Goal: Task Accomplishment & Management: Complete application form

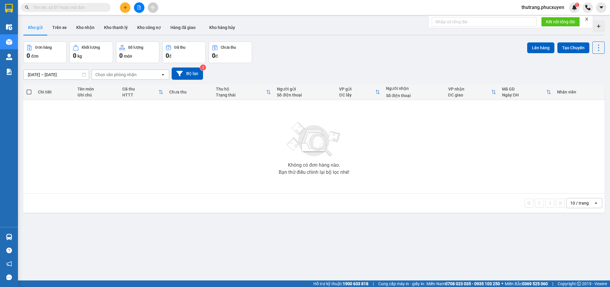
click at [125, 10] on button at bounding box center [125, 7] width 10 height 10
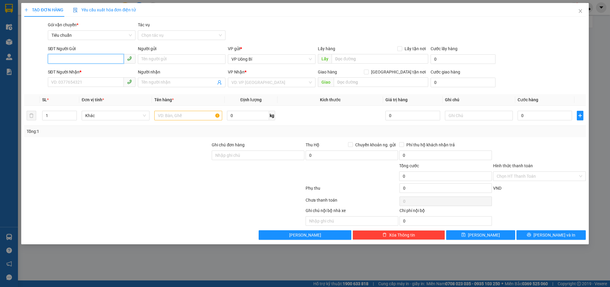
paste input "0335830288"
type input "0335830288"
paste input "0335830288"
type input "0335830288"
click at [355, 62] on input "text" at bounding box center [379, 59] width 96 height 10
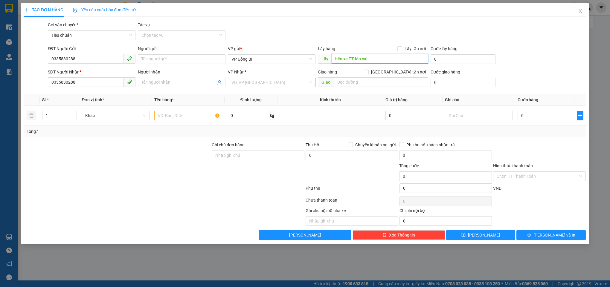
type input "bến xe TT lào cai"
click at [264, 84] on input "search" at bounding box center [269, 82] width 76 height 9
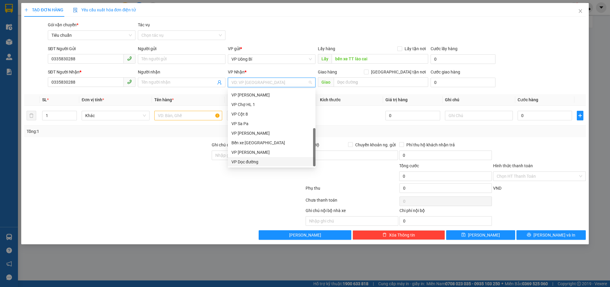
click at [264, 162] on div "VP Dọc đường" at bounding box center [271, 162] width 80 height 7
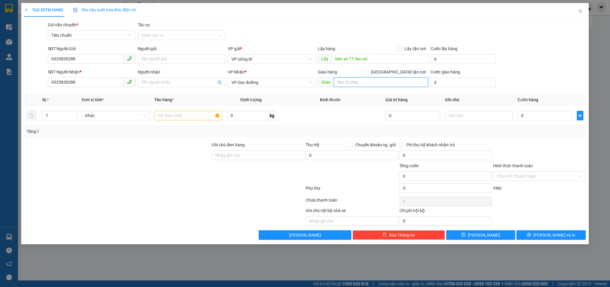
click at [360, 84] on input "text" at bounding box center [380, 82] width 94 height 10
type input "bxbc"
click at [193, 115] on input "text" at bounding box center [188, 116] width 68 height 10
type input "1 xe máy"
type input "bến xe bãi cháy"
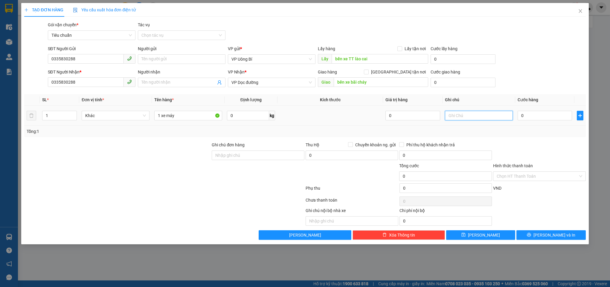
click at [470, 115] on input "text" at bounding box center [479, 116] width 68 height 10
type input "hàng kèm khách"
click at [540, 114] on input "0" at bounding box center [544, 116] width 55 height 10
type input "6"
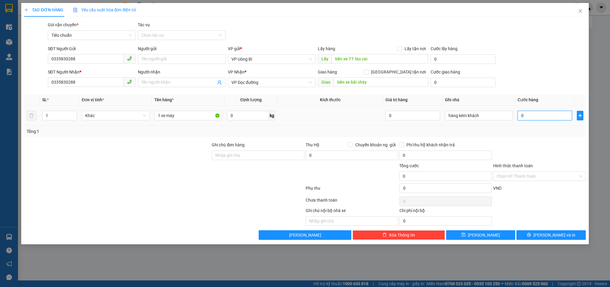
type input "6"
type input "60"
type input "600"
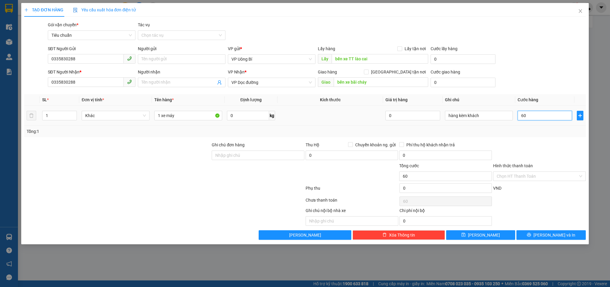
type input "600"
type input "6.000"
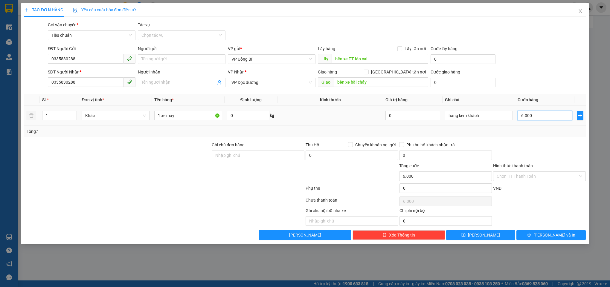
type input "60.000"
type input "600.000"
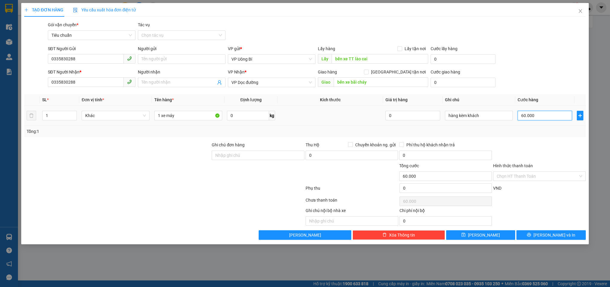
type input "600.000"
click at [551, 154] on div at bounding box center [539, 152] width 94 height 21
click at [480, 237] on button "Lưu" at bounding box center [480, 235] width 69 height 10
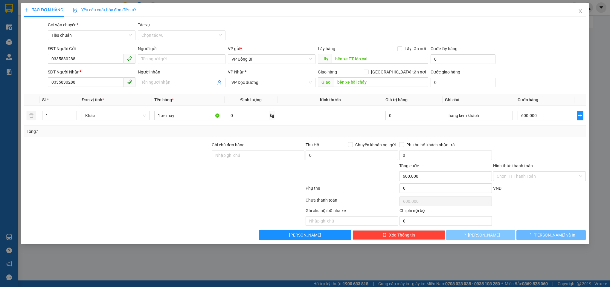
type input "0"
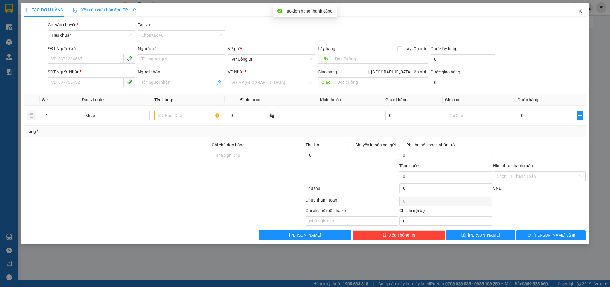
click at [582, 13] on icon "close" at bounding box center [580, 11] width 5 height 5
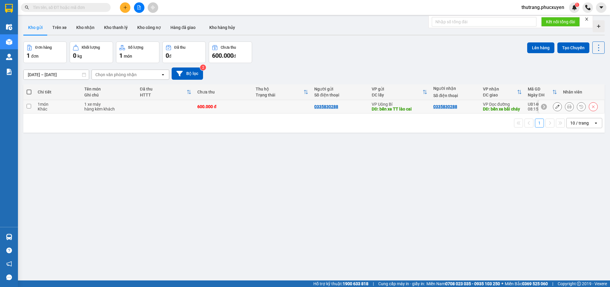
click at [204, 109] on div "600.000 đ" at bounding box center [223, 106] width 53 height 5
checkbox input "true"
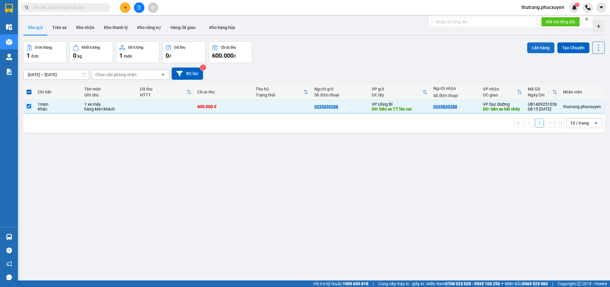
click at [532, 46] on button "Lên hàng" at bounding box center [540, 47] width 27 height 11
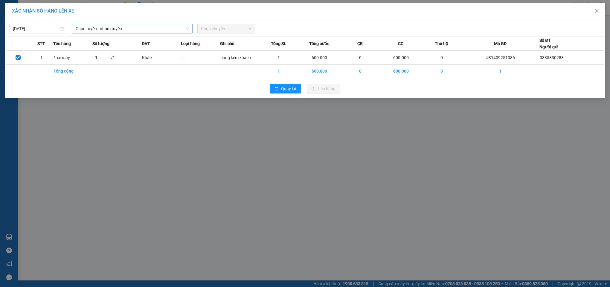
click at [117, 30] on span "Chọn tuyến - nhóm tuyến" at bounding box center [133, 28] width 114 height 9
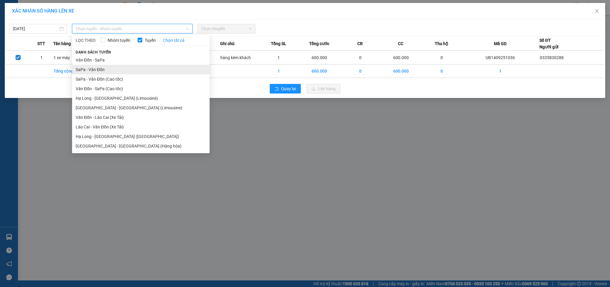
click at [111, 72] on li "SaPa - Vân Đồn" at bounding box center [140, 70] width 137 height 10
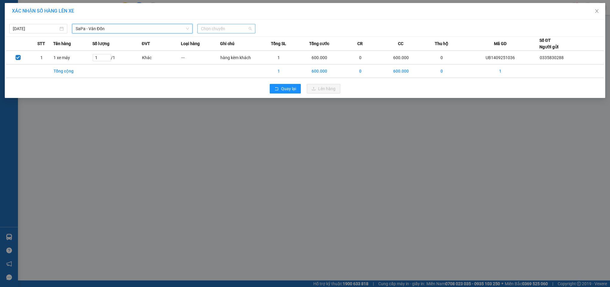
click at [219, 28] on span "Chọn chuyến" at bounding box center [226, 28] width 51 height 9
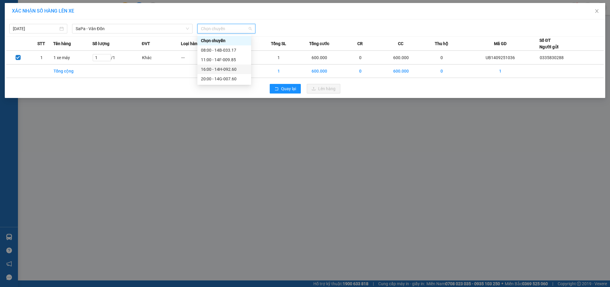
click at [217, 66] on div "16:00 - 14H-092.60" at bounding box center [224, 69] width 47 height 7
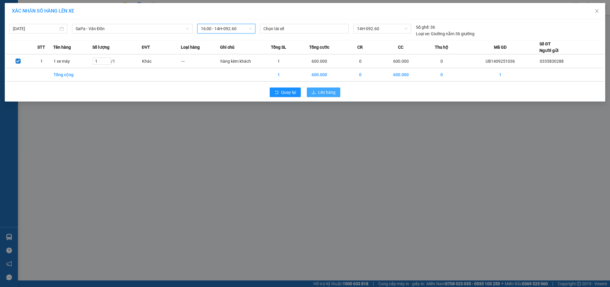
click at [321, 94] on span "Lên hàng" at bounding box center [326, 92] width 17 height 7
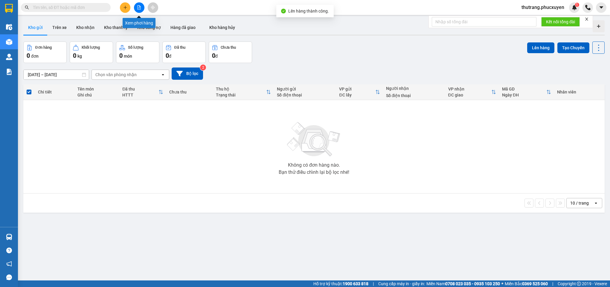
click at [143, 10] on button at bounding box center [139, 7] width 10 height 10
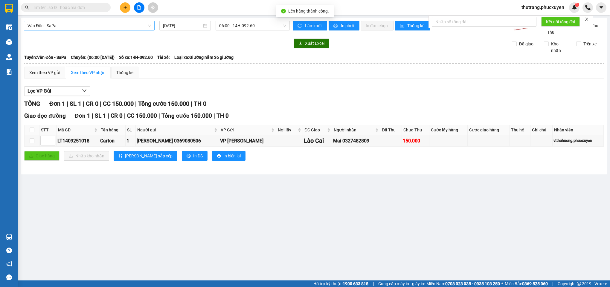
click at [107, 28] on span "Vân Đồn - SaPa" at bounding box center [88, 25] width 123 height 9
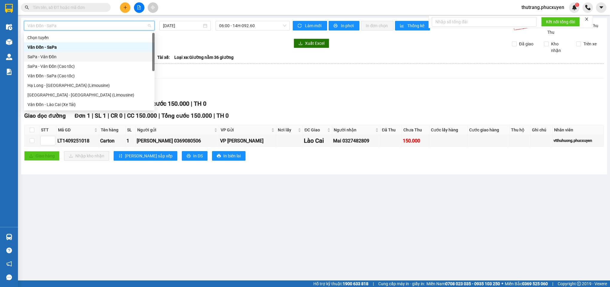
click at [59, 55] on div "SaPa - Vân Đồn" at bounding box center [88, 56] width 123 height 7
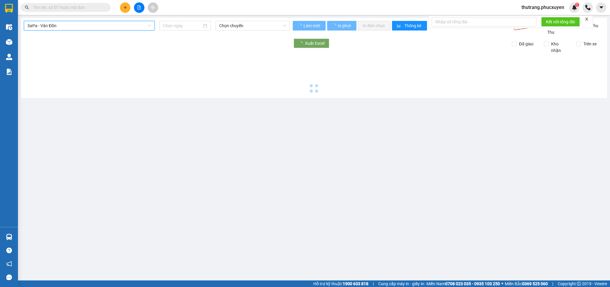
type input "14/09/2025"
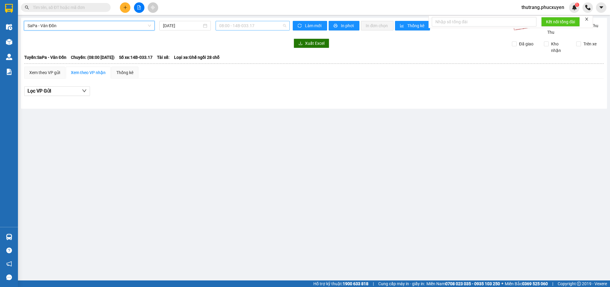
drag, startPoint x: 230, startPoint y: 27, endPoint x: 243, endPoint y: 51, distance: 27.5
click at [230, 27] on span "08:00 - 14B-033.17" at bounding box center [252, 25] width 67 height 9
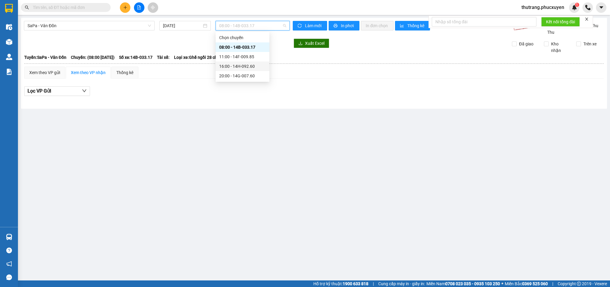
click at [240, 69] on div "16:00 - 14H-092.60" at bounding box center [242, 66] width 47 height 7
